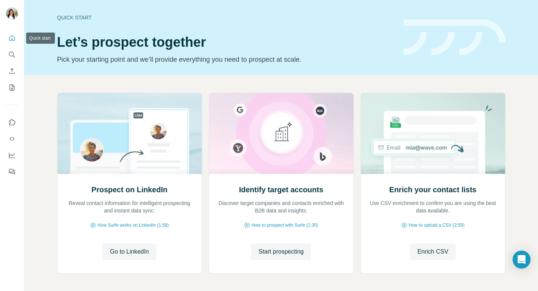
click at [12, 40] on icon "Quick start" at bounding box center [12, 38] width 6 height 6
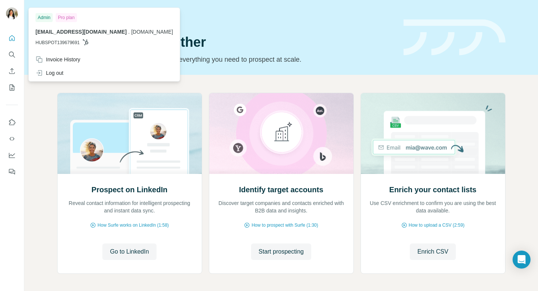
click at [15, 17] on img at bounding box center [12, 13] width 12 height 12
click at [58, 18] on div "Pro plan" at bounding box center [66, 17] width 21 height 9
click at [68, 18] on div "Pro plan" at bounding box center [66, 17] width 21 height 9
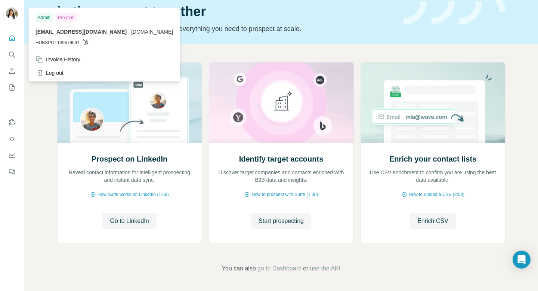
click at [135, 280] on div "Prospect on LinkedIn Reveal contact information for intelligent prospecting and…" at bounding box center [281, 167] width 514 height 247
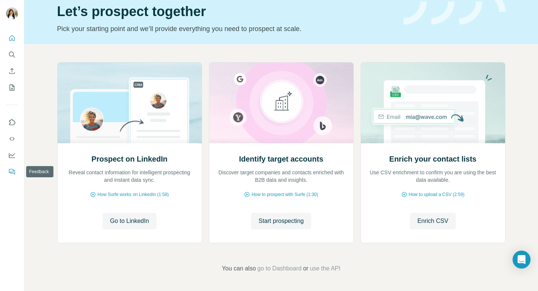
click at [13, 169] on icon "Feedback" at bounding box center [11, 171] width 4 height 4
click at [12, 87] on icon "My lists" at bounding box center [11, 87] width 7 height 7
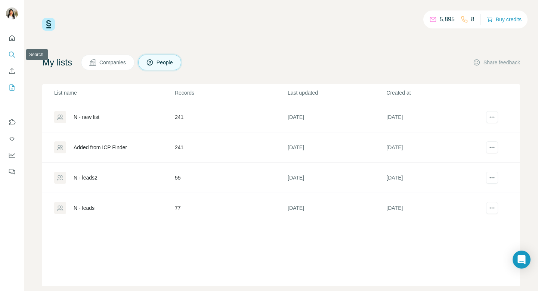
click at [14, 54] on icon "Search" at bounding box center [11, 54] width 7 height 7
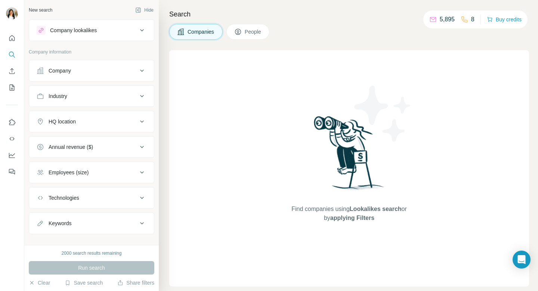
click at [375, 10] on h4 "Search" at bounding box center [349, 14] width 360 height 10
